Goal: Transaction & Acquisition: Purchase product/service

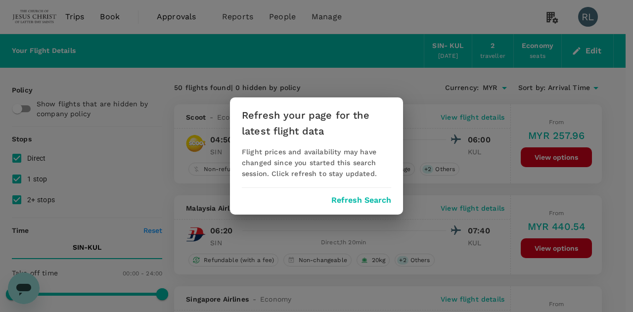
click at [375, 208] on div "Refresh your page for the latest flight data Flight prices and availability may…" at bounding box center [316, 155] width 173 height 117
click at [367, 196] on button "Refresh Search" at bounding box center [361, 200] width 60 height 9
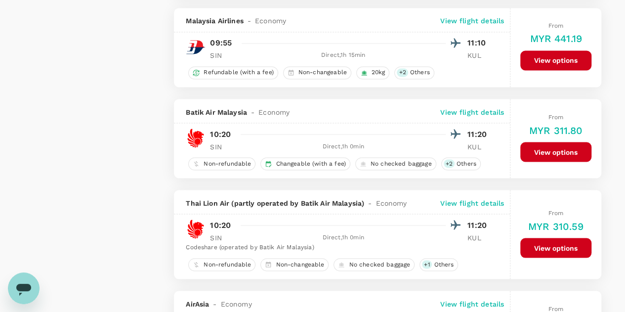
scroll to position [840, 0]
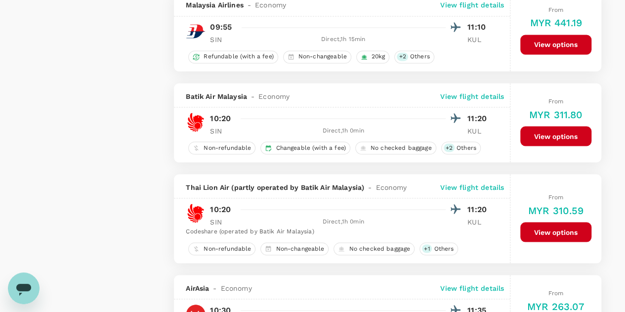
click at [544, 131] on button "View options" at bounding box center [555, 136] width 71 height 20
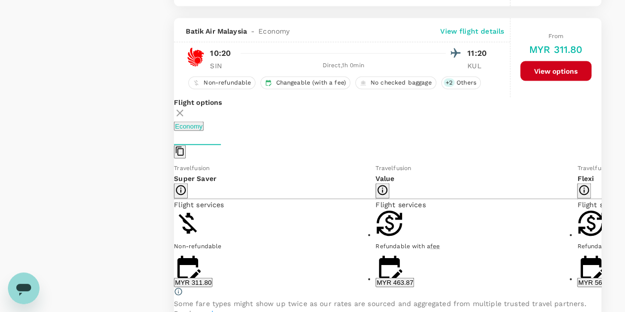
scroll to position [920, 0]
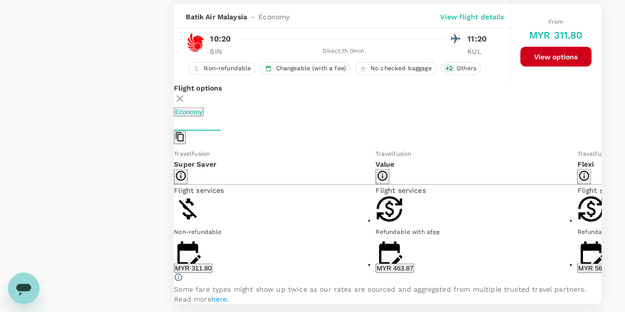
click at [212, 265] on button "MYR 311.80" at bounding box center [193, 267] width 39 height 9
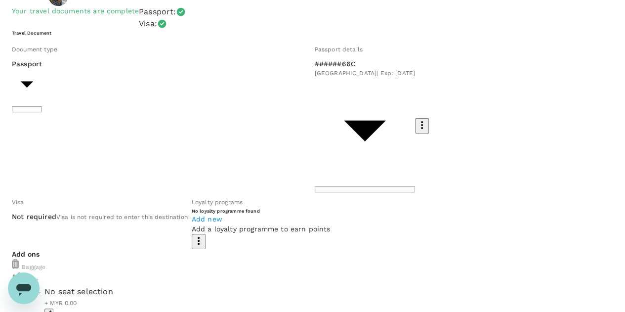
scroll to position [49, 0]
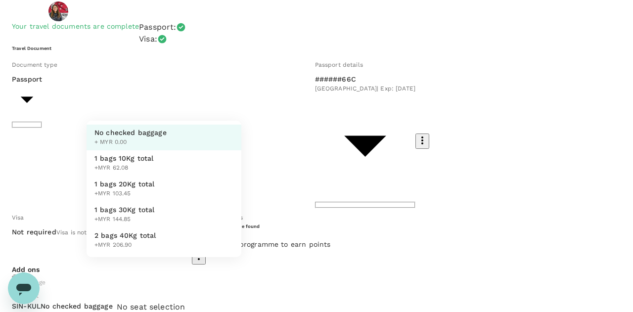
click at [152, 214] on span "1 bags 30Kg total" at bounding box center [124, 210] width 60 height 10
type input "3 - 144.85"
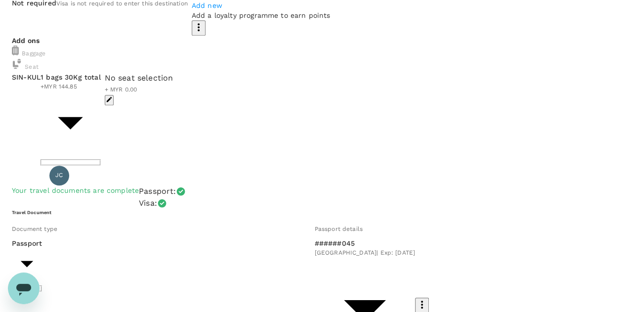
scroll to position [297, 0]
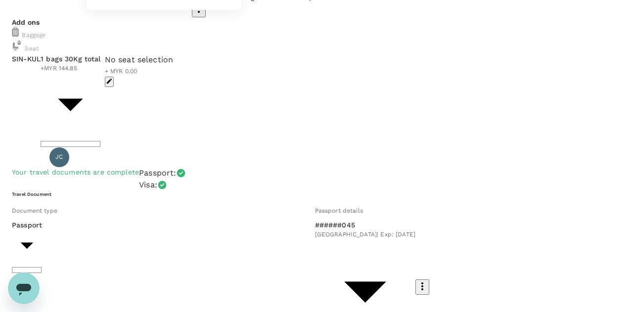
click at [201, 245] on body "Back to flight results Flight review Traveller(s) Traveller 1 : Chanivy Manlant…" at bounding box center [316, 301] width 633 height 1196
type input "3 - 144.85"
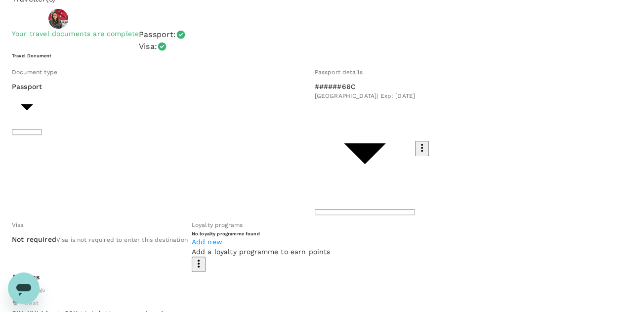
scroll to position [41, 0]
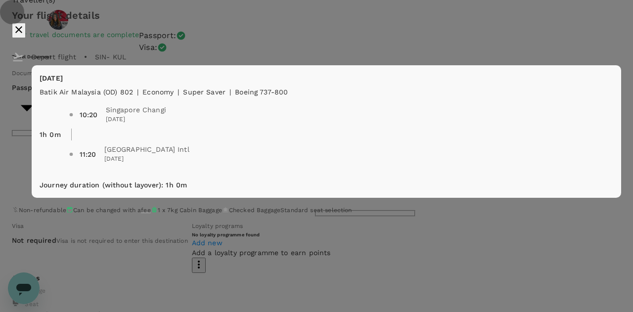
click at [25, 36] on icon "close" at bounding box center [19, 30] width 12 height 12
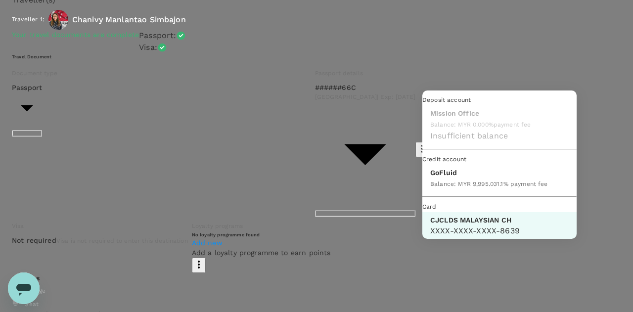
scroll to position [25, 0]
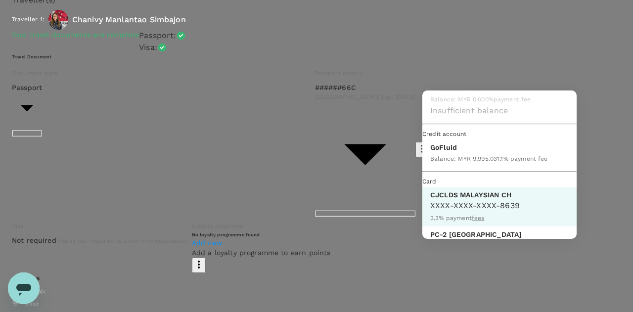
click at [460, 164] on div "Balance : MYR 9,995.03" at bounding box center [463, 158] width 67 height 12
type input "9b357727-6904-47bd-a44e-9a56bf7dfc7a"
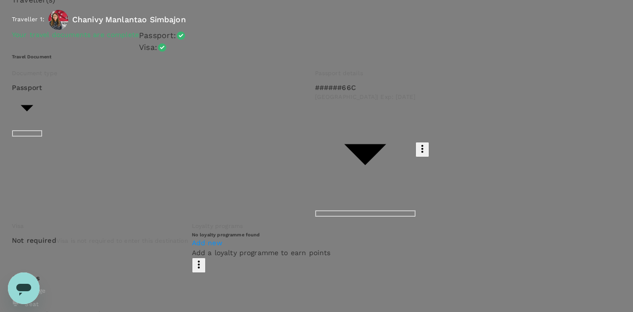
scroll to position [114, 0]
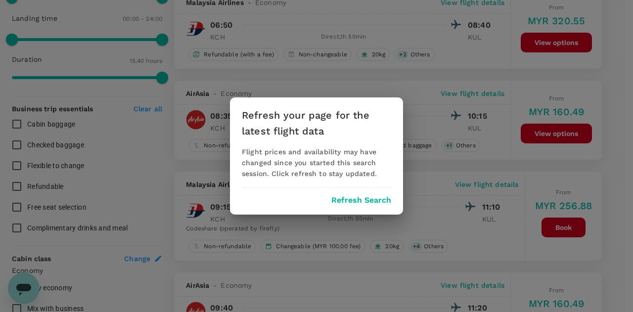
click at [375, 201] on button "Refresh Search" at bounding box center [361, 200] width 60 height 9
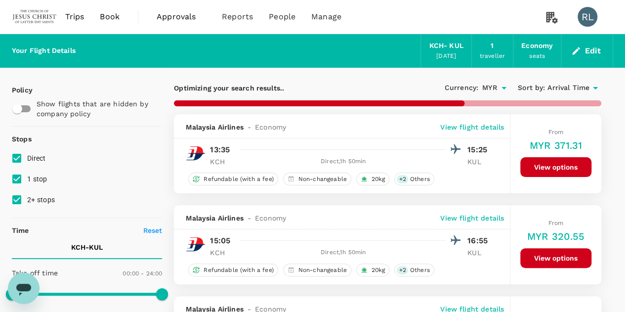
type input "940"
checkbox input "false"
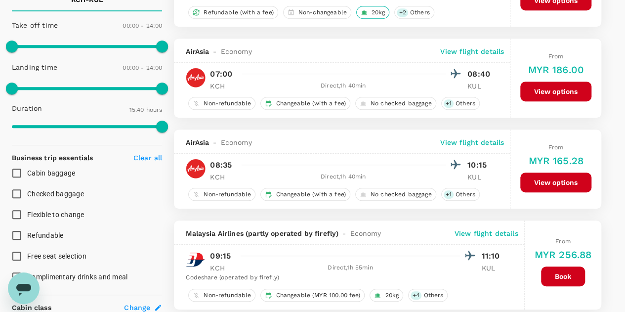
scroll to position [297, 0]
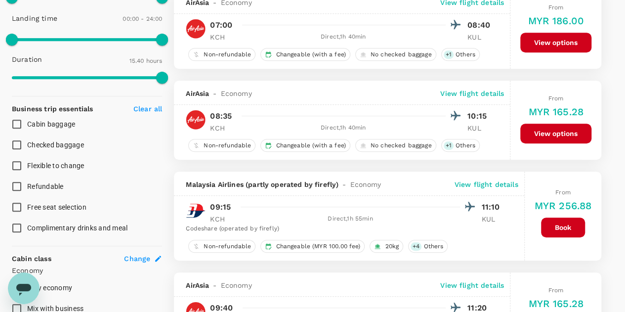
click at [545, 131] on button "View options" at bounding box center [555, 134] width 71 height 20
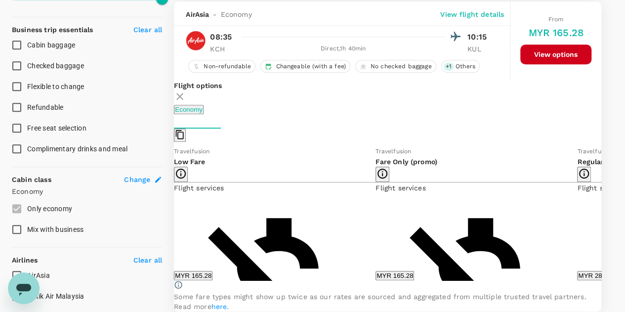
scroll to position [376, 0]
click at [212, 280] on button "MYR 165.28" at bounding box center [193, 275] width 39 height 9
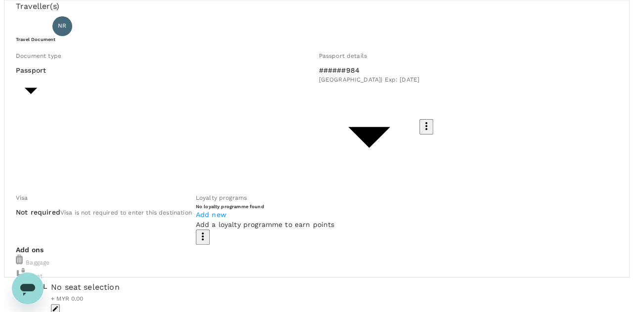
scroll to position [99, 0]
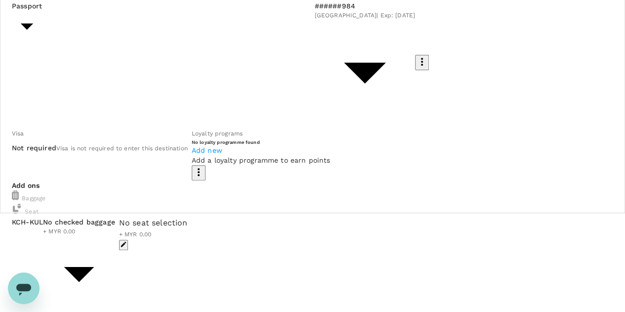
click at [218, 161] on body "Back to flight results Flight review Traveller(s) Traveller 1 : NR Naoto Jon Ro…" at bounding box center [312, 278] width 625 height 755
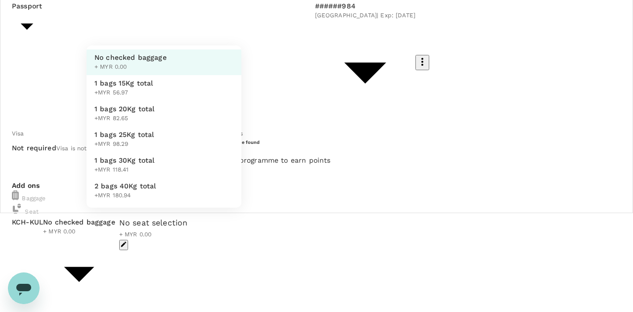
click at [132, 165] on span "1 bags 30Kg total" at bounding box center [124, 160] width 60 height 10
type input "4 - 118.41"
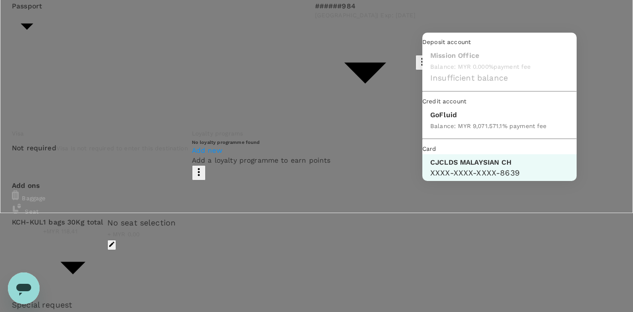
scroll to position [25, 0]
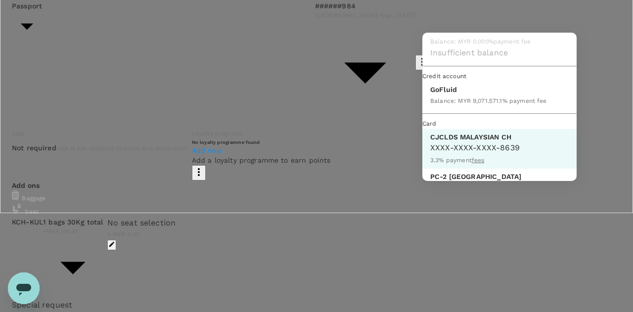
click at [451, 94] on p "GoFluid" at bounding box center [488, 90] width 117 height 10
type input "9b357727-6904-47bd-a44e-9a56bf7dfc7a"
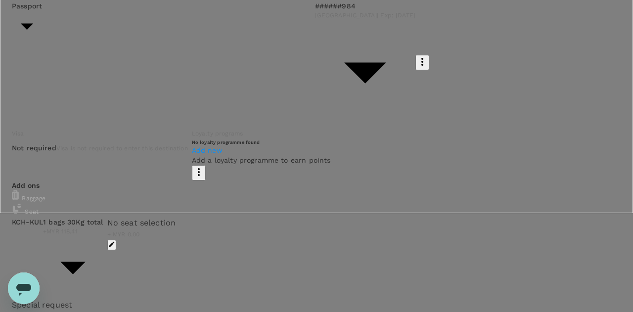
scroll to position [49, 0]
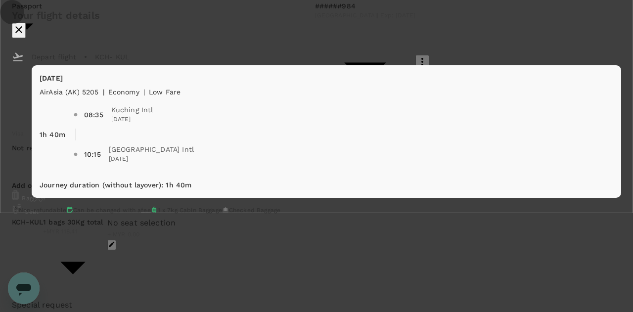
click at [22, 33] on icon "close" at bounding box center [18, 29] width 7 height 7
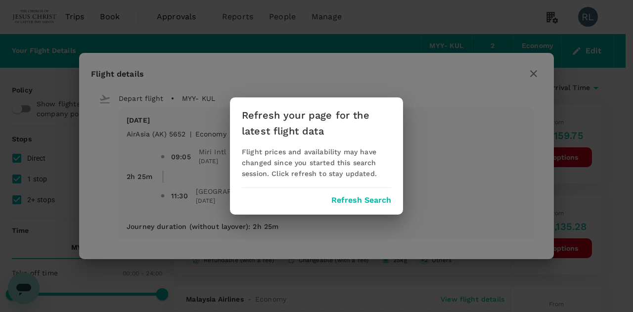
click at [370, 199] on button "Refresh Search" at bounding box center [361, 200] width 60 height 9
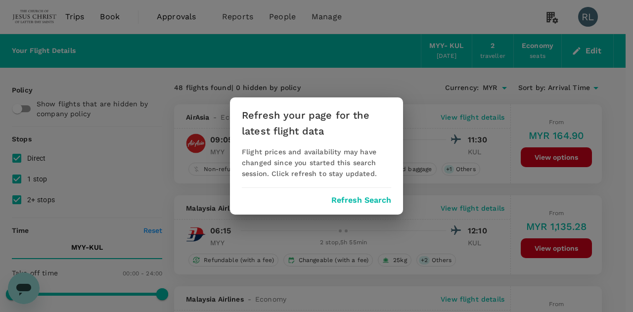
click at [341, 198] on button "Refresh Search" at bounding box center [361, 200] width 60 height 9
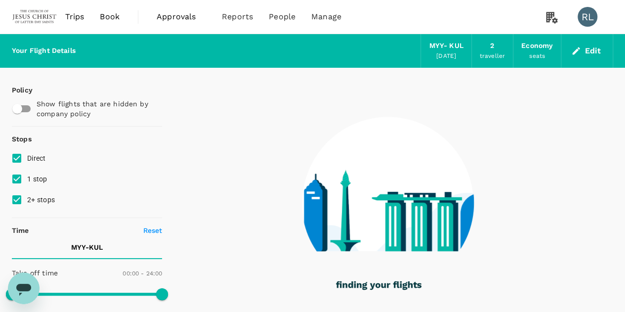
type input "600"
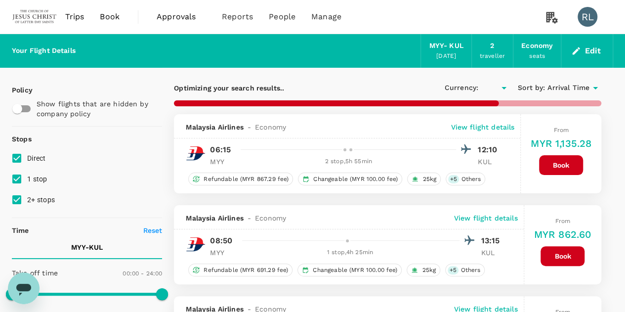
type input "MYR"
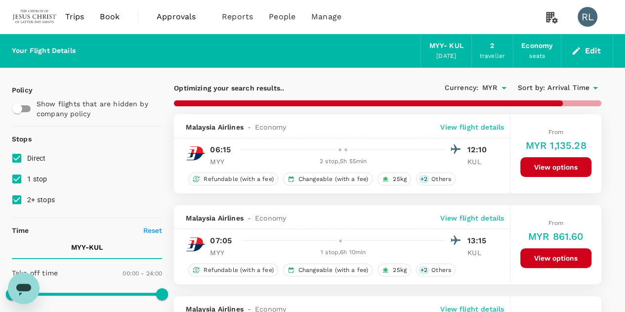
type input "930"
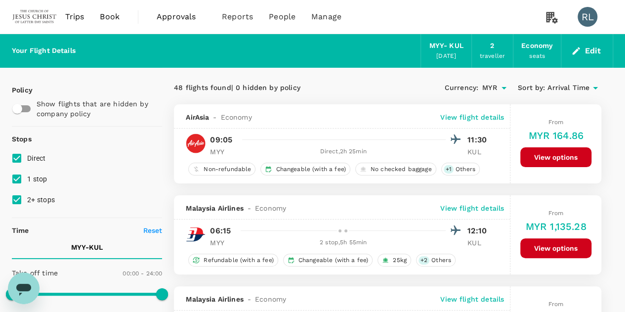
click at [467, 116] on p "View flight details" at bounding box center [472, 117] width 64 height 10
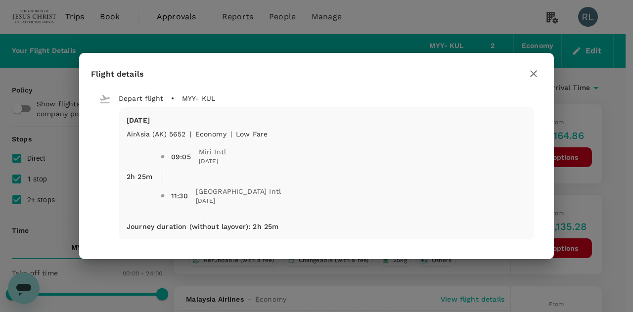
click at [536, 72] on icon "button" at bounding box center [533, 74] width 12 height 12
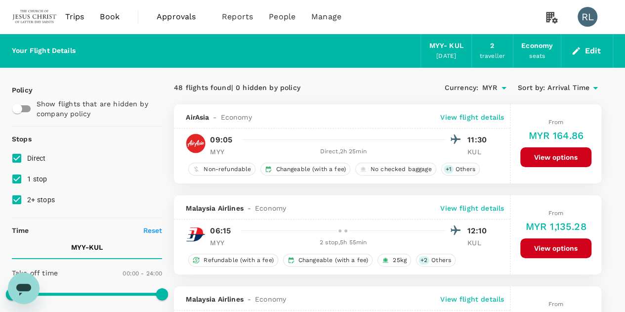
click at [550, 159] on button "View options" at bounding box center [555, 157] width 71 height 20
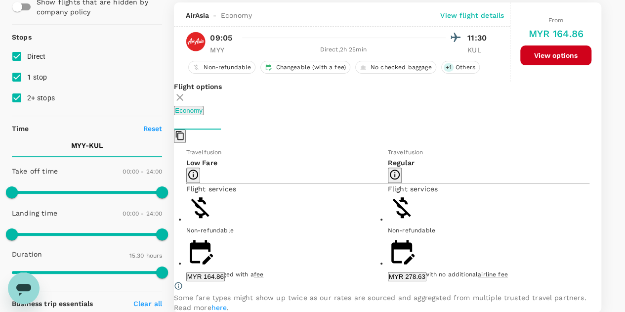
scroll to position [104, 0]
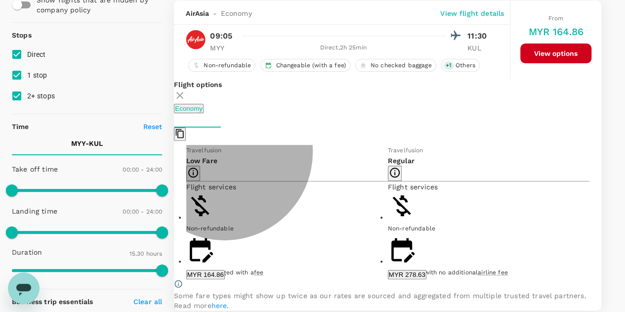
click at [225, 273] on button "MYR 164.86" at bounding box center [205, 274] width 39 height 9
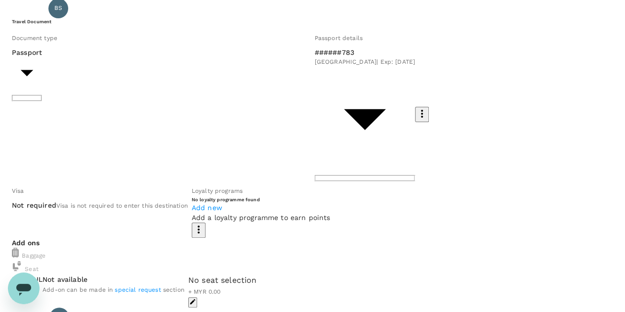
scroll to position [49, 0]
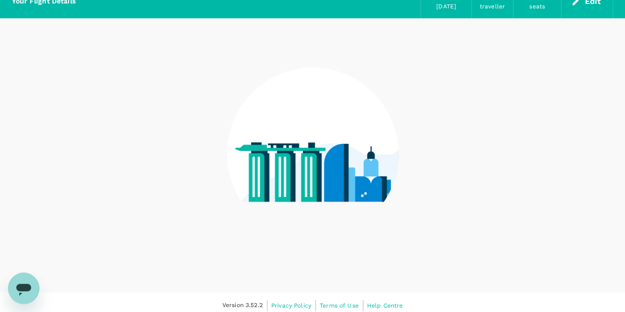
scroll to position [55, 0]
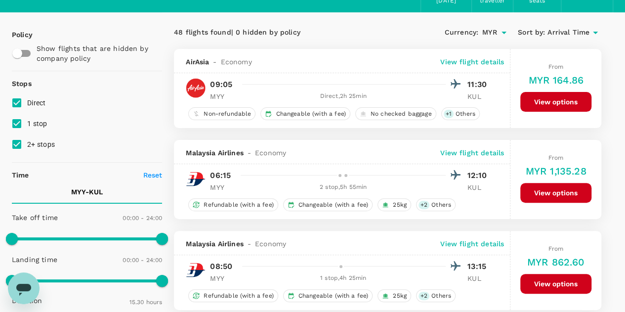
click at [545, 99] on button "View options" at bounding box center [555, 102] width 71 height 20
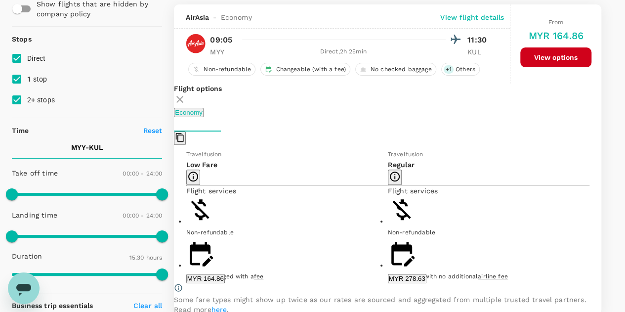
scroll to position [104, 0]
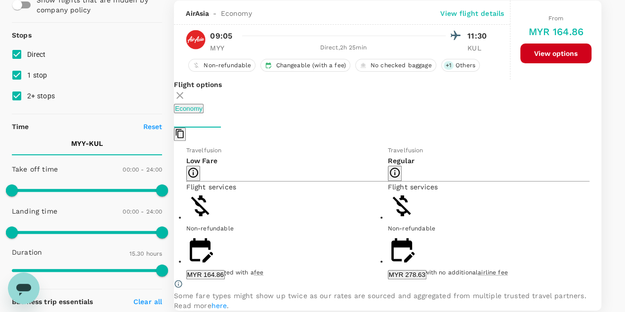
click at [225, 275] on button "MYR 164.86" at bounding box center [205, 274] width 39 height 9
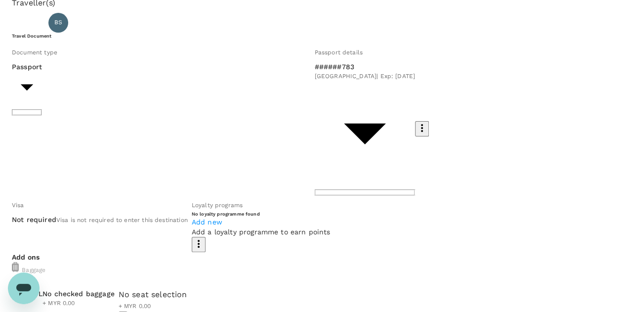
scroll to position [49, 0]
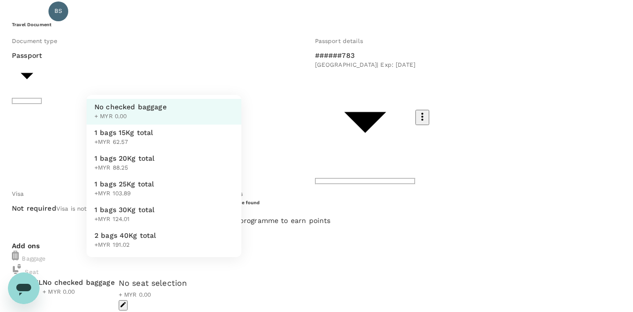
click at [140, 214] on span "1 bags 30Kg total" at bounding box center [124, 210] width 60 height 10
type input "4 - 124.01"
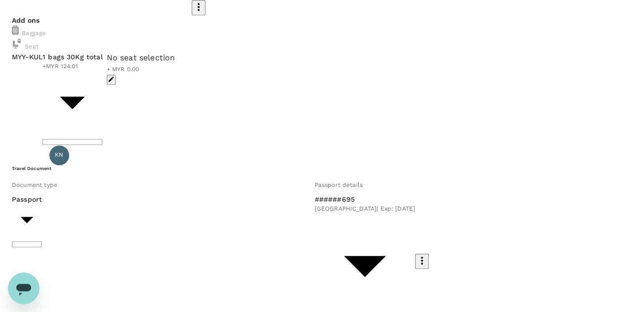
scroll to position [297, 0]
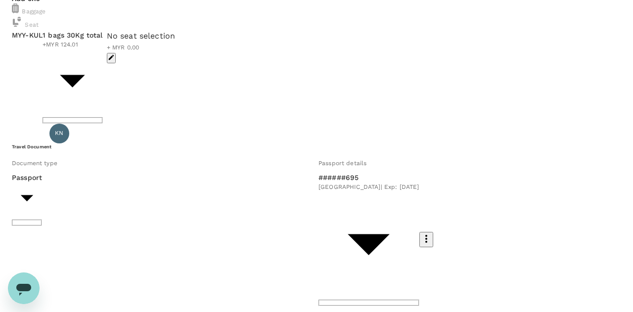
click at [171, 203] on body "Back to flight results Flight review Traveller(s) Traveller 1 : BS BRADY SCOTT …" at bounding box center [316, 277] width 633 height 1148
type input "4 - 124.01"
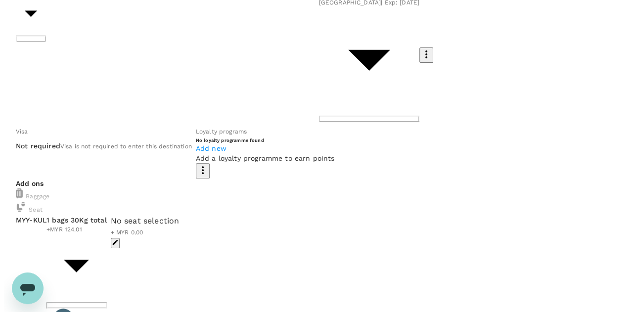
scroll to position [96, 0]
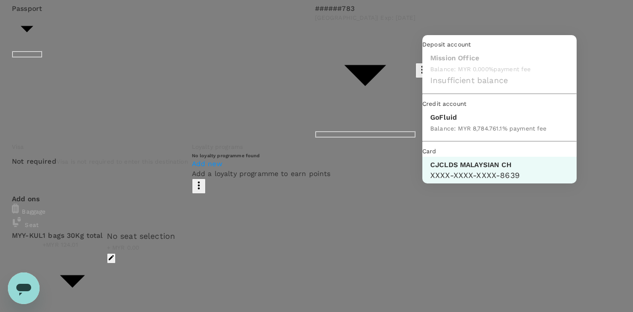
scroll to position [25, 0]
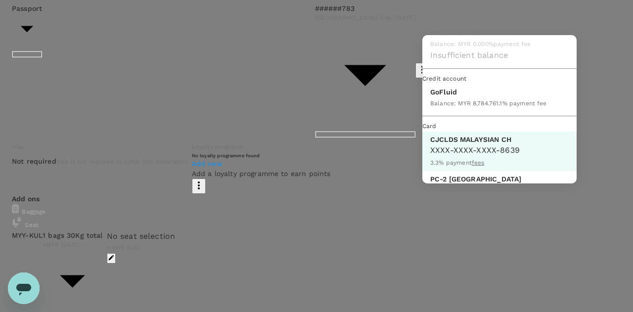
click at [452, 97] on p "GoFluid" at bounding box center [488, 92] width 117 height 10
type input "9b357727-6904-47bd-a44e-9a56bf7dfc7a"
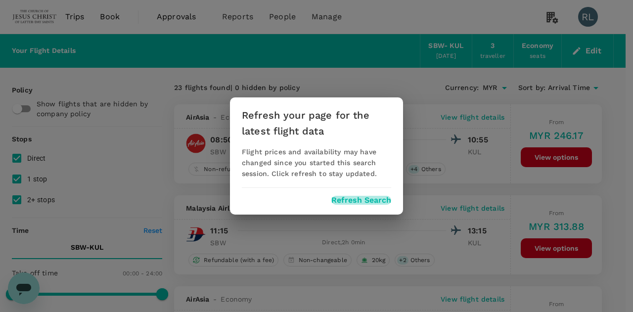
click at [354, 201] on button "Refresh Search" at bounding box center [361, 200] width 60 height 9
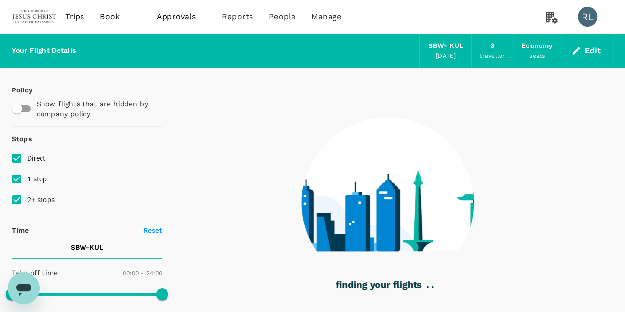
type input "625"
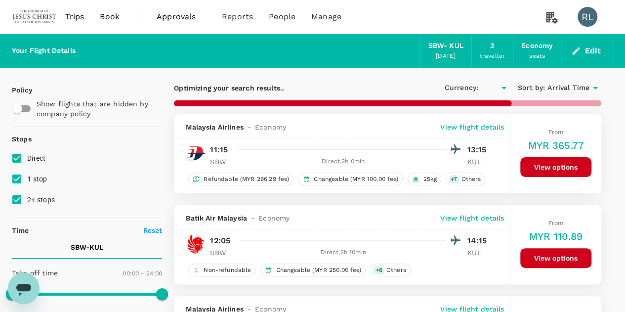
type input "MYR"
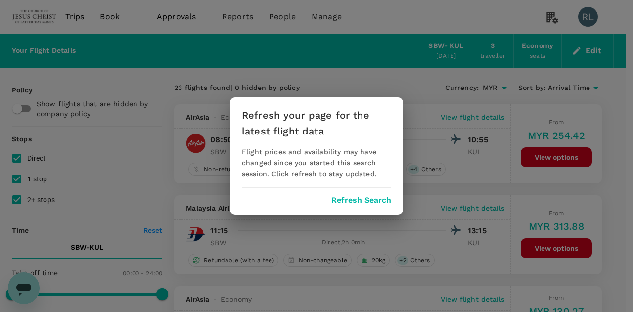
click at [365, 200] on button "Refresh Search" at bounding box center [361, 200] width 60 height 9
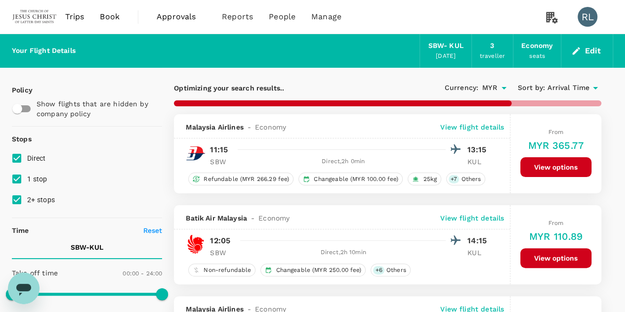
type input "875"
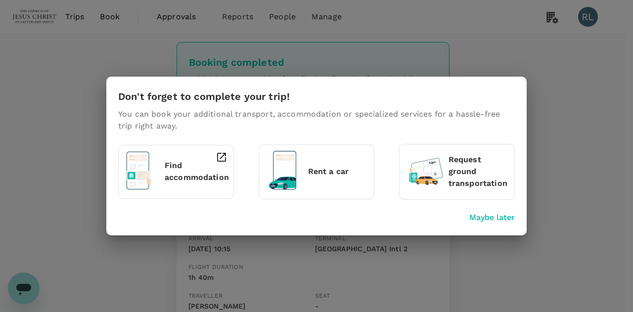
drag, startPoint x: 503, startPoint y: 219, endPoint x: 489, endPoint y: 214, distance: 15.2
click at [503, 219] on p "Maybe later" at bounding box center [491, 218] width 45 height 12
click at [499, 216] on p "Maybe later" at bounding box center [491, 218] width 45 height 12
